Goal: Find contact information: Find contact information

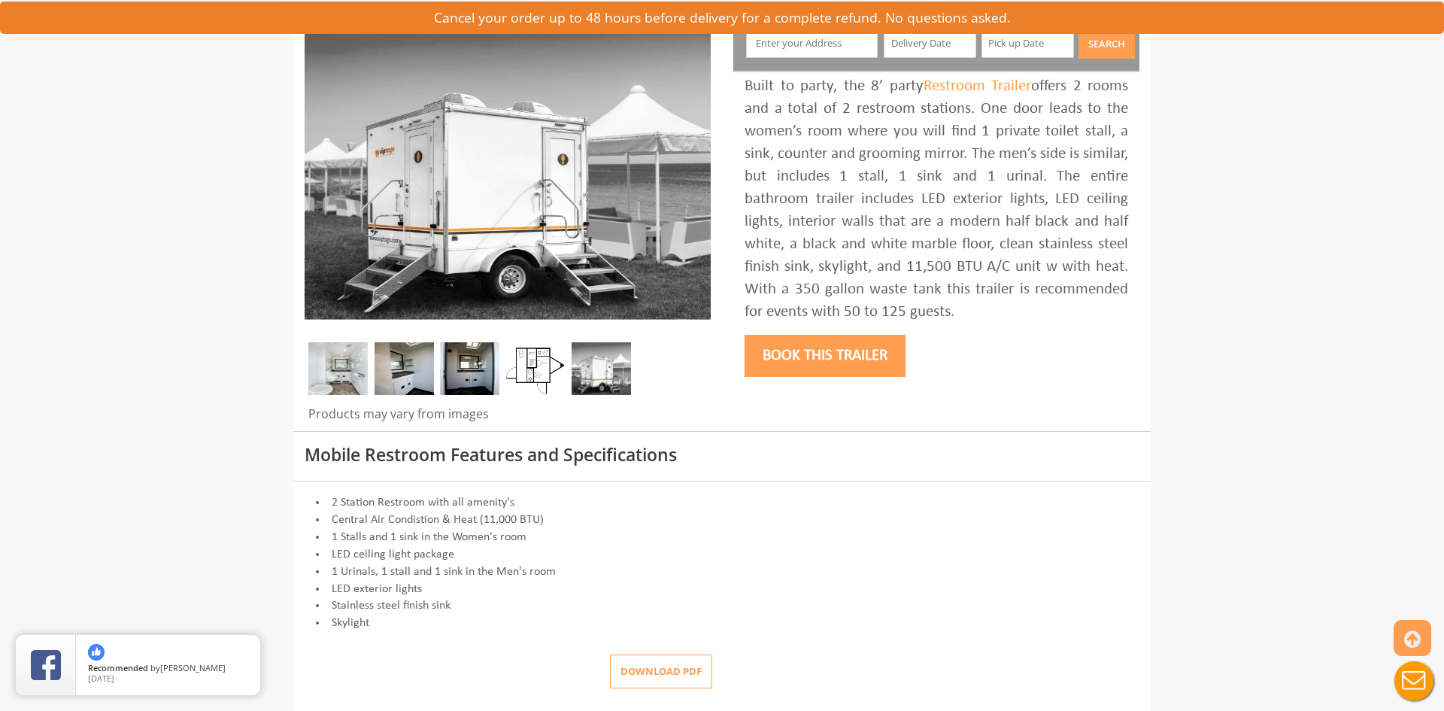
scroll to position [201, 0]
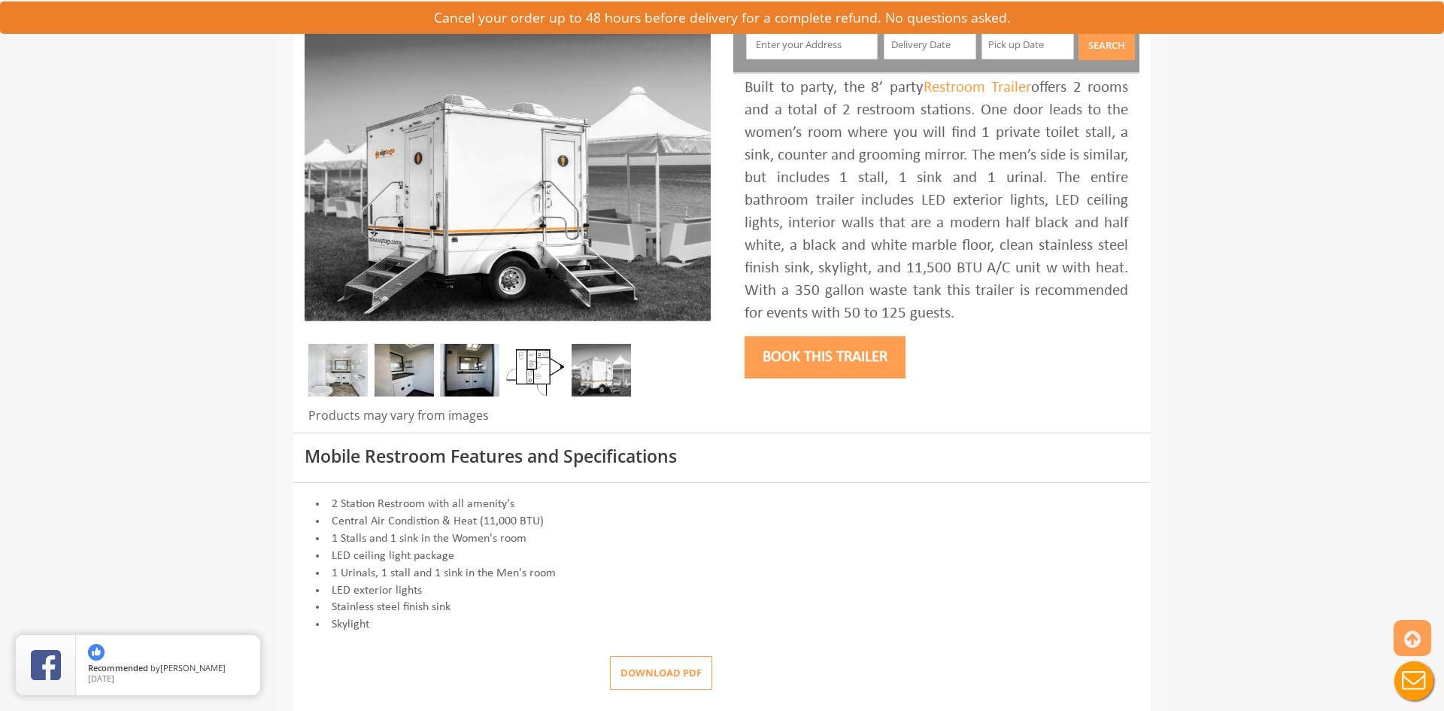
click at [359, 372] on img at bounding box center [337, 370] width 59 height 53
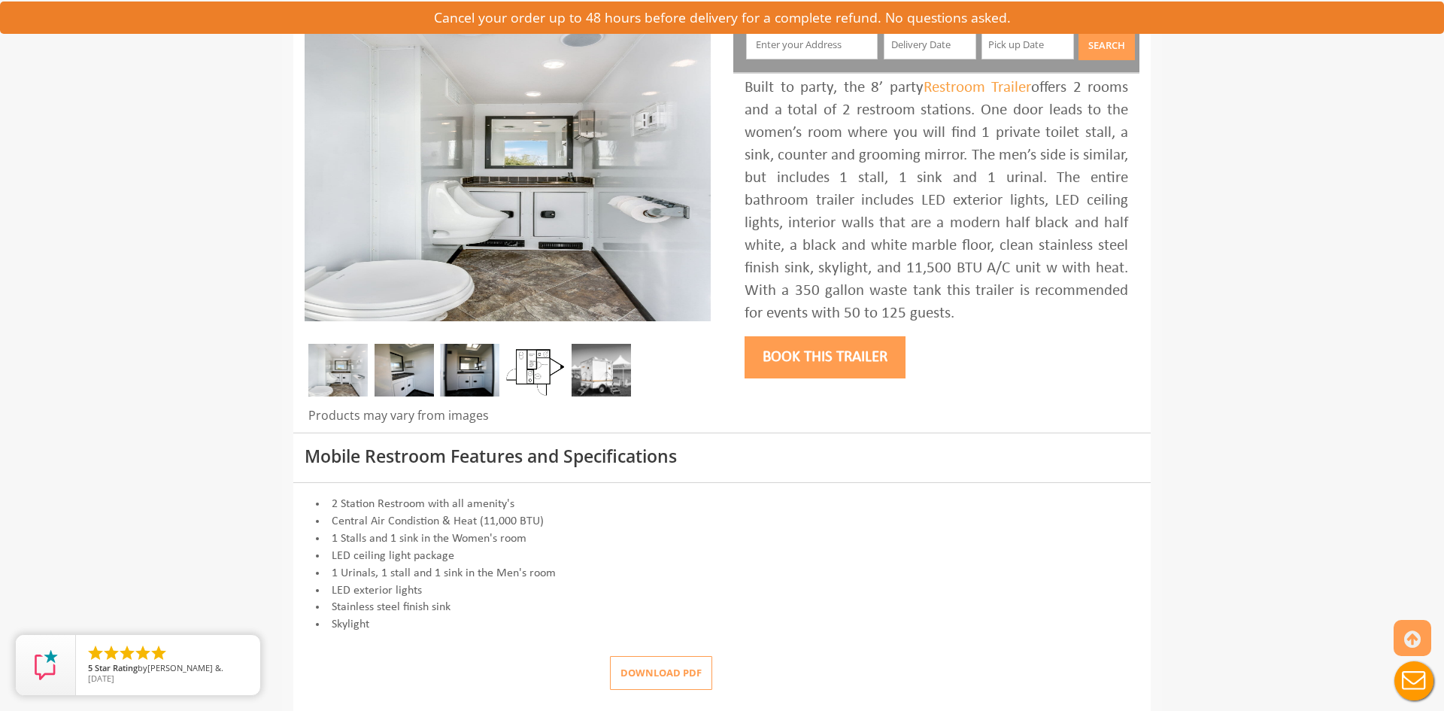
click at [418, 369] on img at bounding box center [404, 370] width 59 height 53
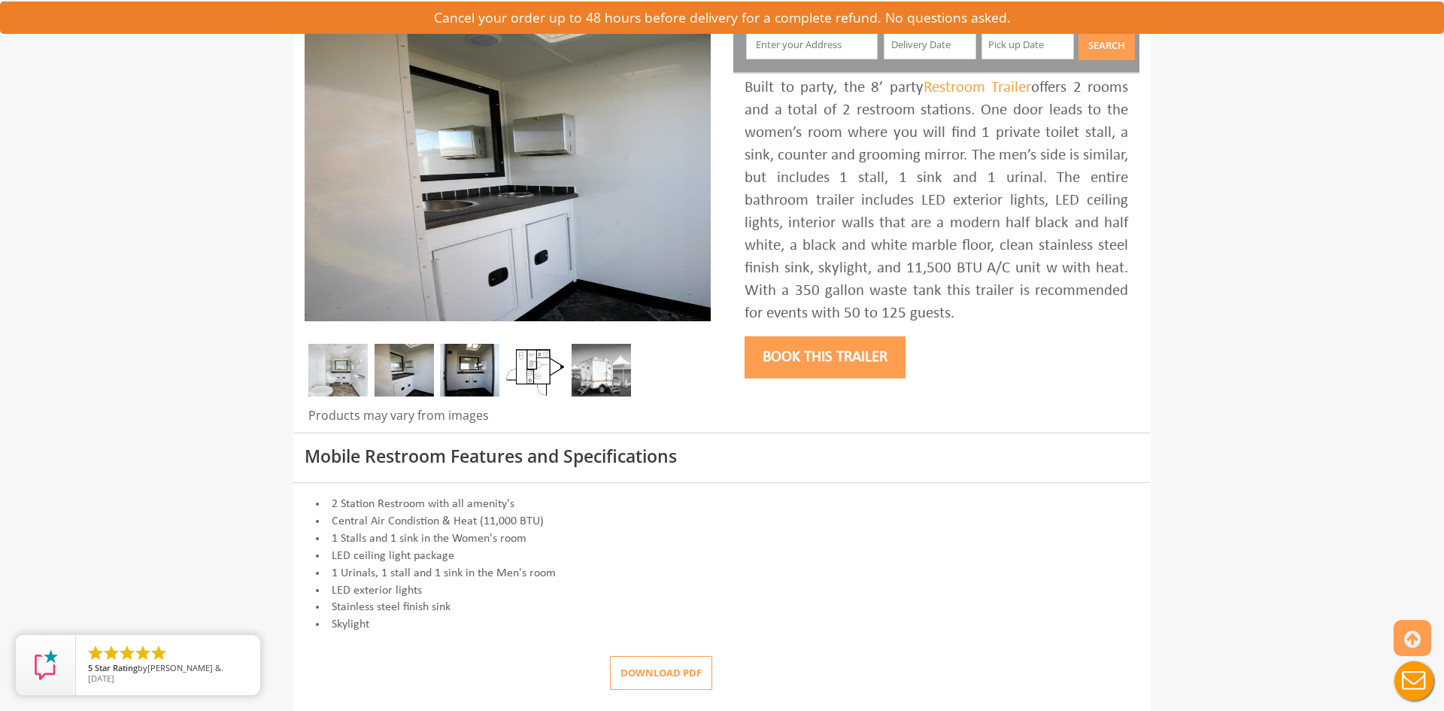
click at [463, 371] on img at bounding box center [469, 370] width 59 height 53
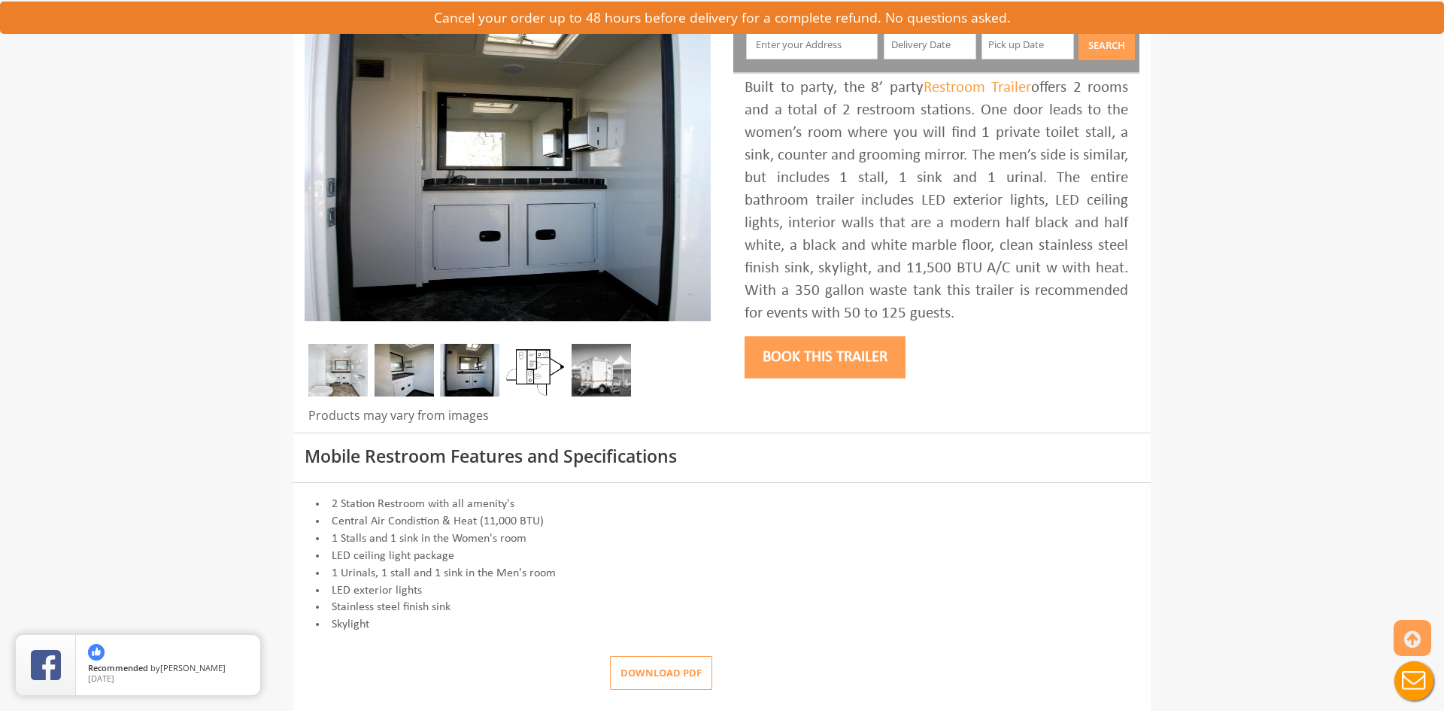
click at [612, 373] on img at bounding box center [601, 370] width 59 height 53
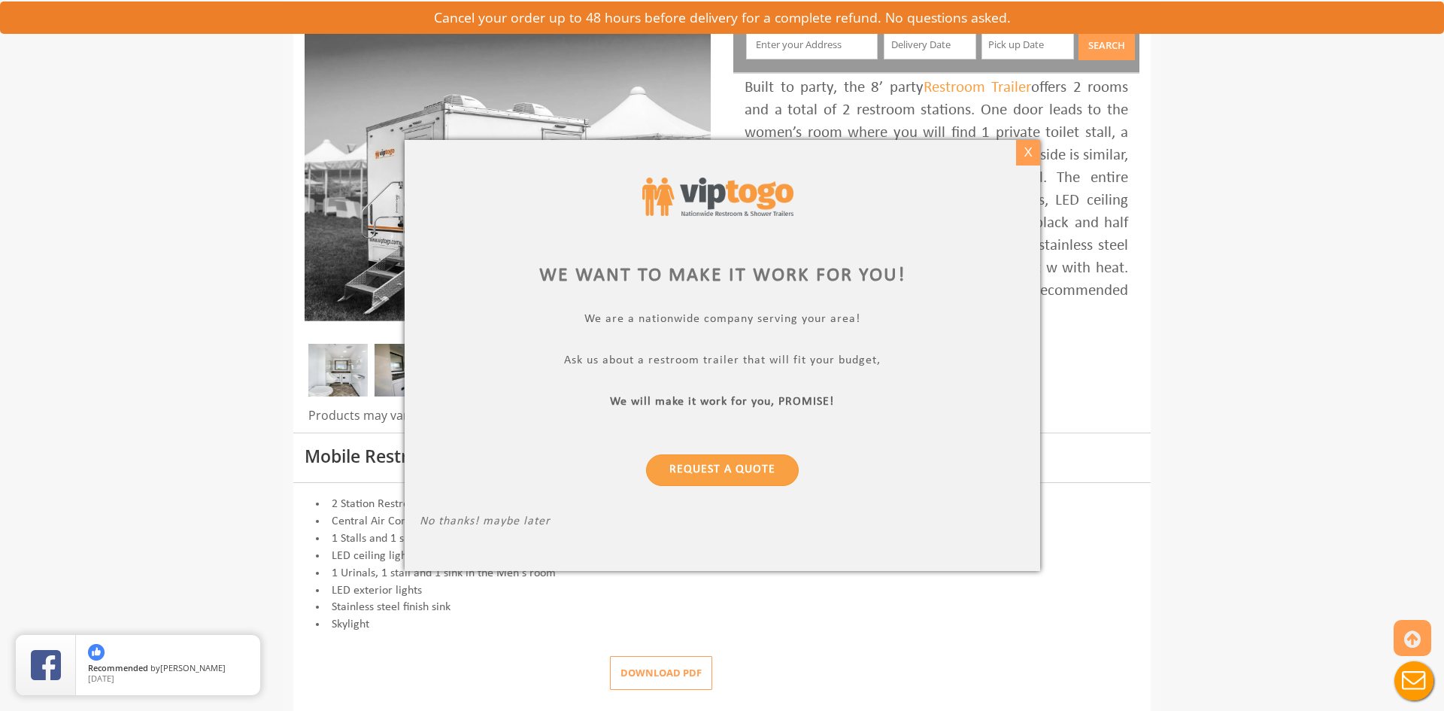
click at [1030, 152] on div "X" at bounding box center [1027, 153] width 23 height 26
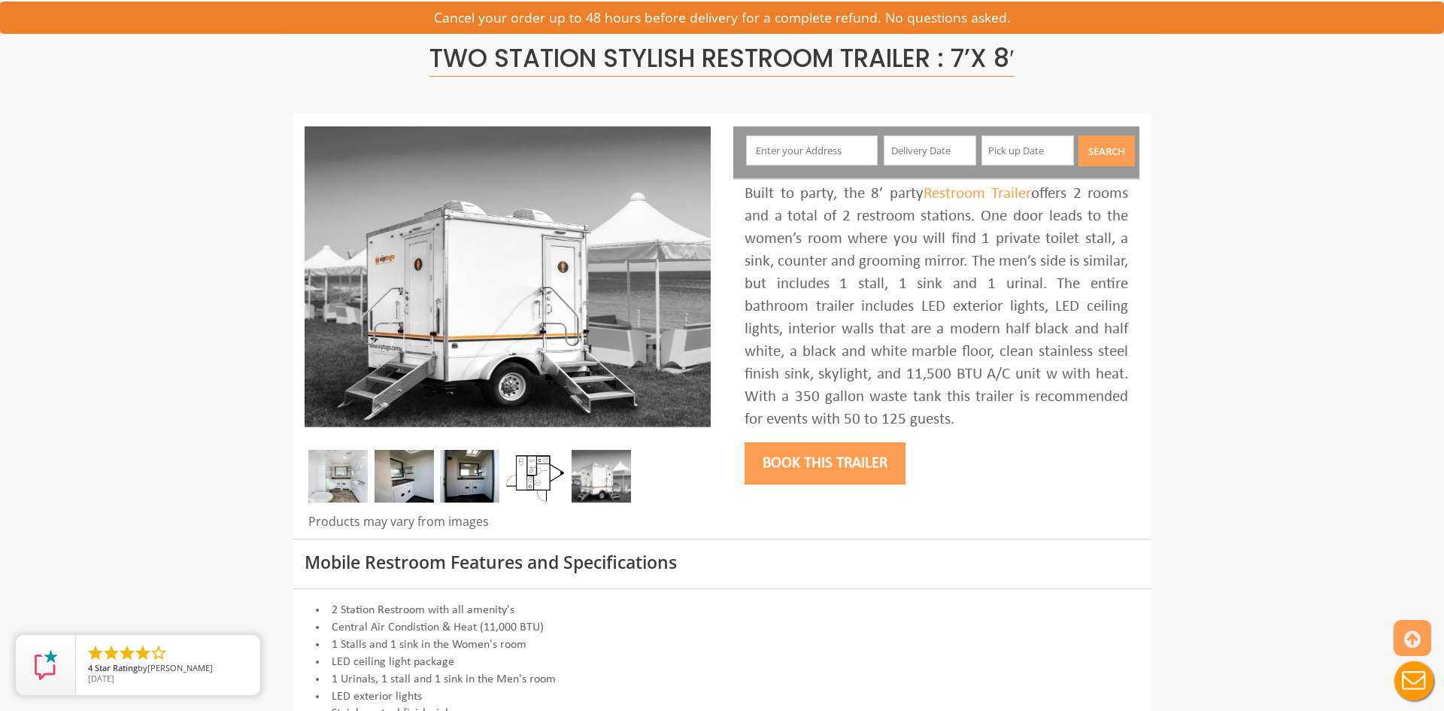
scroll to position [0, 0]
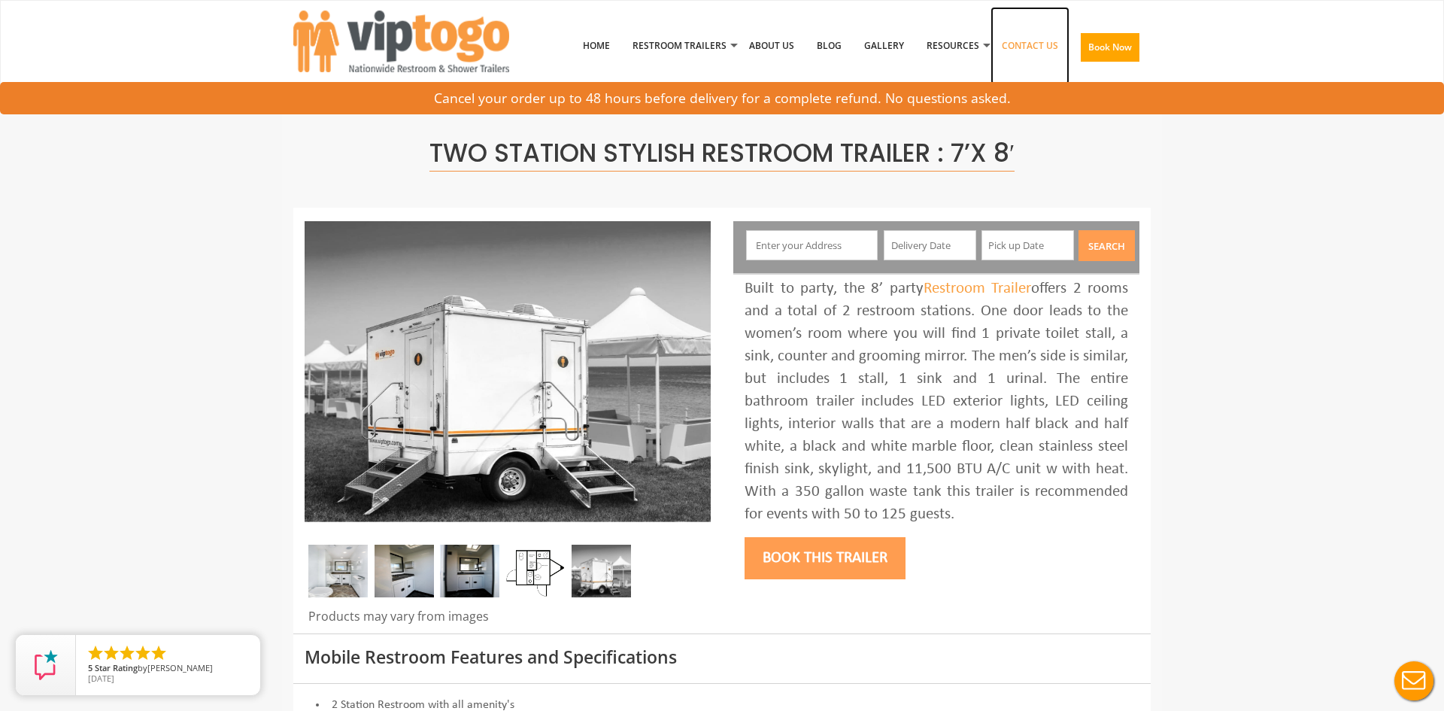
click at [1030, 58] on link "Contact Us" at bounding box center [1030, 46] width 79 height 78
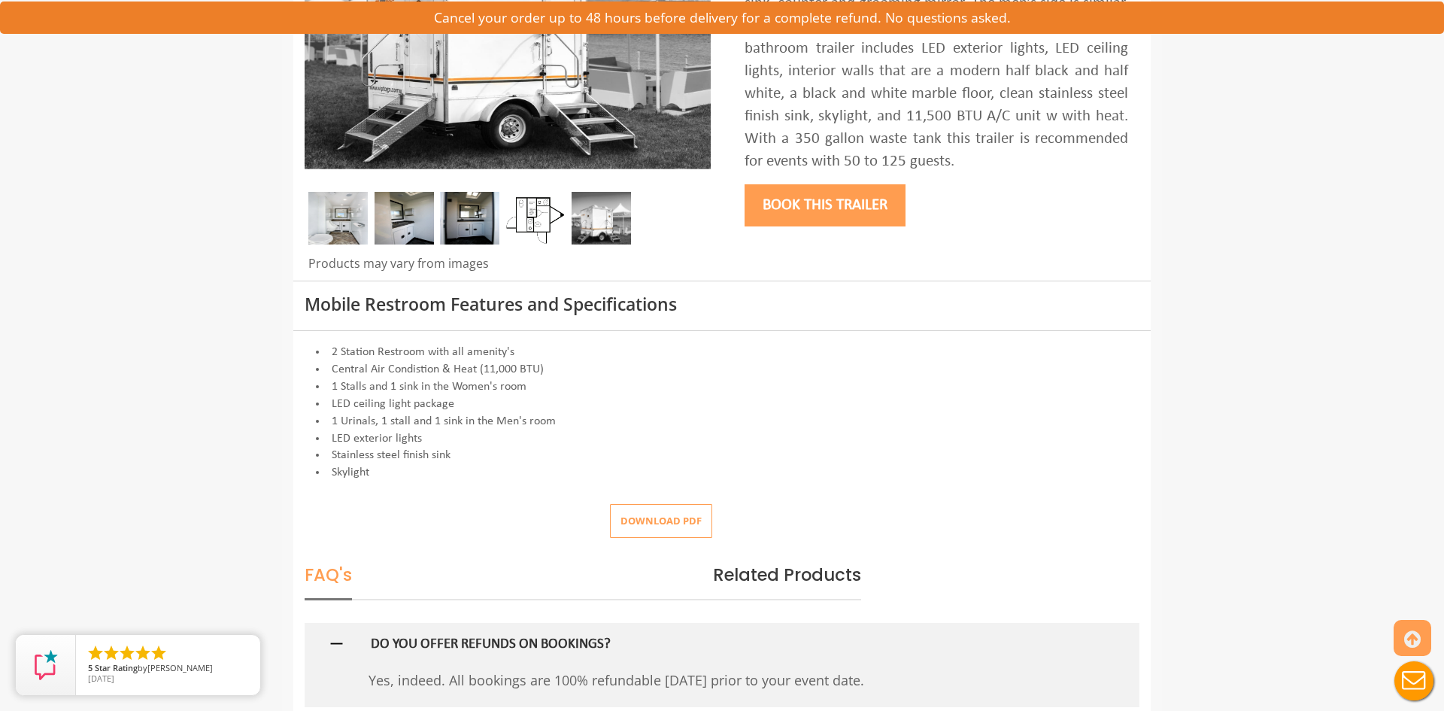
scroll to position [285, 0]
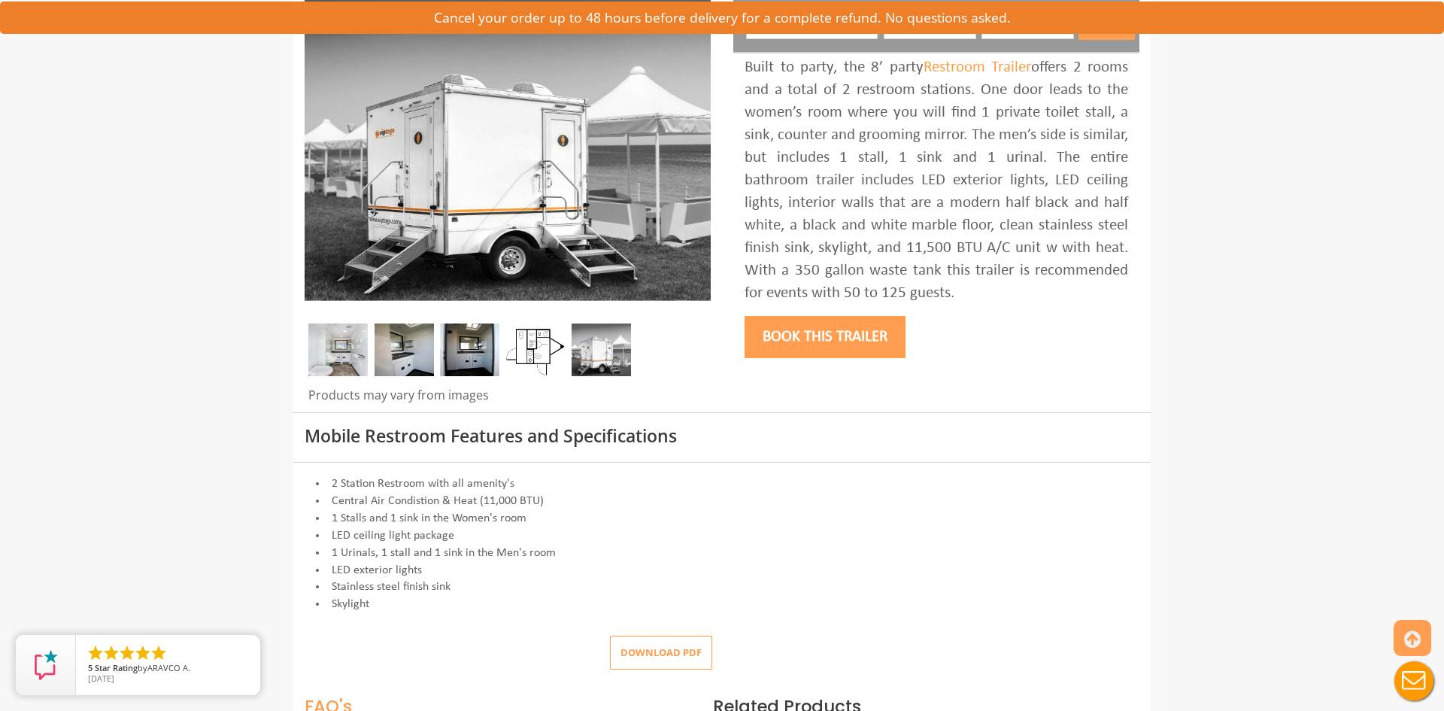
scroll to position [285, 0]
